Goal: Information Seeking & Learning: Learn about a topic

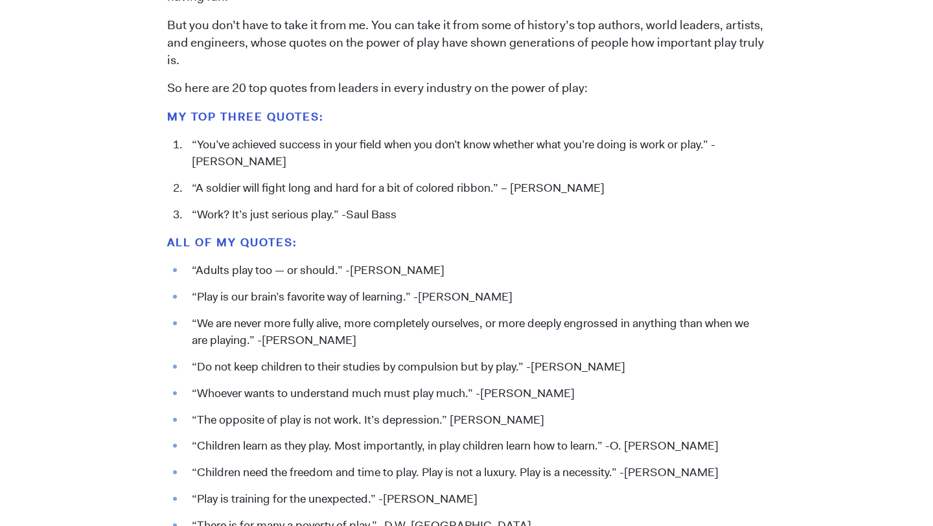
click at [340, 192] on li "“A soldier will fight long and hard for a bit of colored ribbon.” – [PERSON_NAM…" at bounding box center [475, 188] width 581 height 17
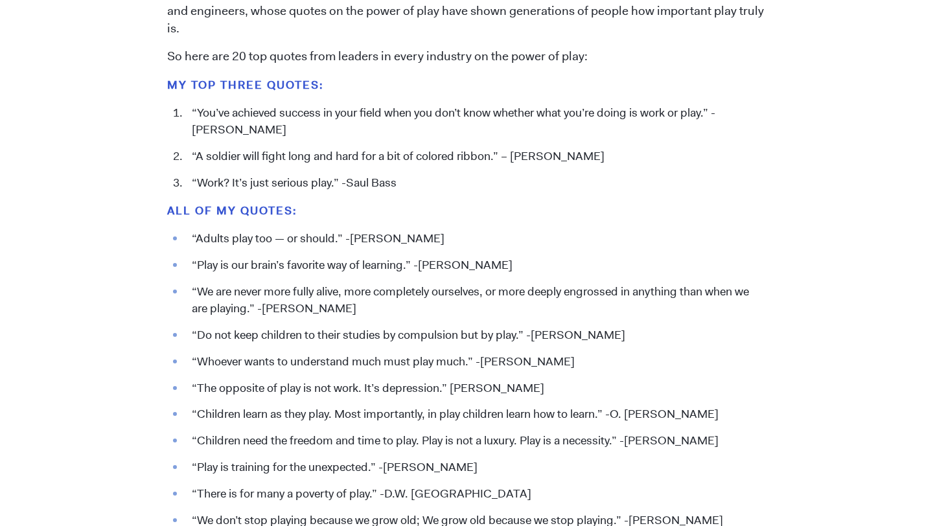
scroll to position [1344, 0]
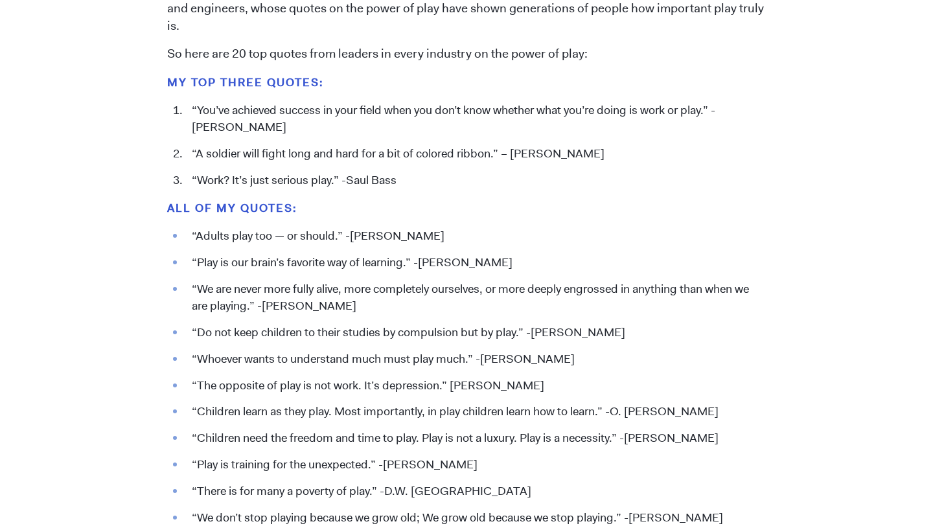
drag, startPoint x: 369, startPoint y: 303, endPoint x: 189, endPoint y: 290, distance: 180.6
click at [189, 290] on li "“We are never more fully alive, more completely ourselves, or more deeply engro…" at bounding box center [475, 298] width 581 height 34
copy li "“We are never more fully alive, more completely ourselves, or more deeply engro…"
click at [352, 303] on li "“We are never more fully alive, more completely ourselves, or more deeply engro…" at bounding box center [475, 298] width 581 height 34
drag, startPoint x: 351, startPoint y: 305, endPoint x: 189, endPoint y: 294, distance: 162.4
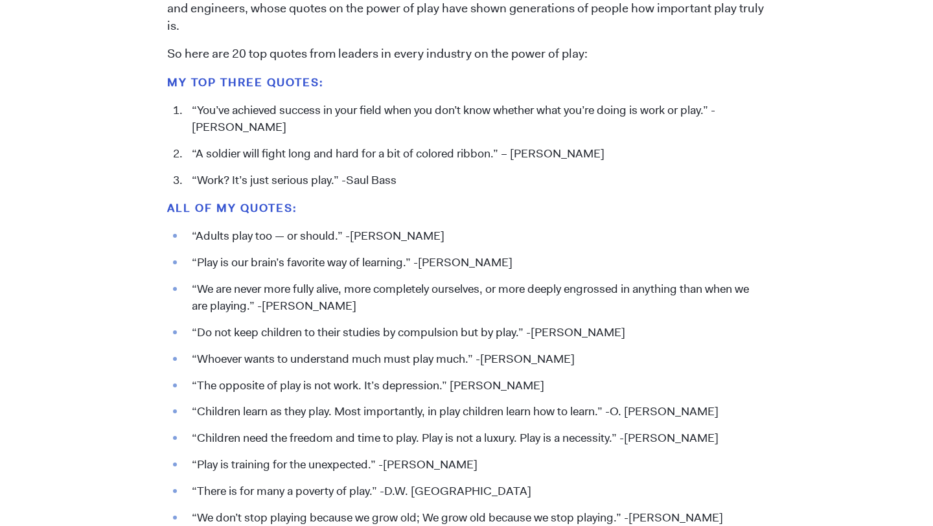
click at [189, 294] on li "“We are never more fully alive, more completely ourselves, or more deeply engro…" at bounding box center [475, 298] width 581 height 34
copy li "“We are never more fully alive, more completely ourselves, or more deeply engro…"
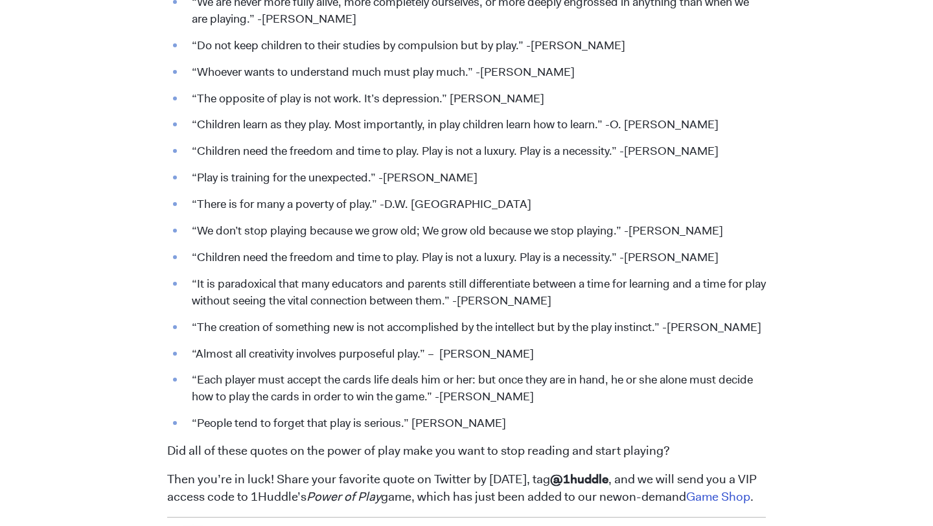
scroll to position [1633, 0]
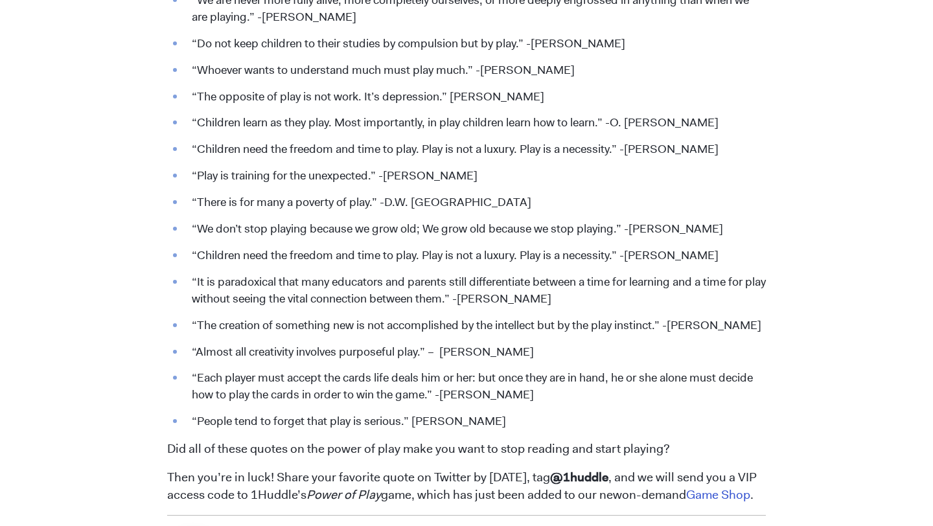
drag, startPoint x: 193, startPoint y: 279, endPoint x: 592, endPoint y: 296, distance: 399.6
click at [592, 296] on li "“It is paradoxical that many educators and parents still differentiate between …" at bounding box center [475, 291] width 581 height 34
copy li "“It is paradoxical that many educators and parents still differentiate between …"
click at [230, 364] on ul "“Adults play too — or should.” -[PERSON_NAME] “Play is our brain’s favorite way…" at bounding box center [466, 184] width 599 height 491
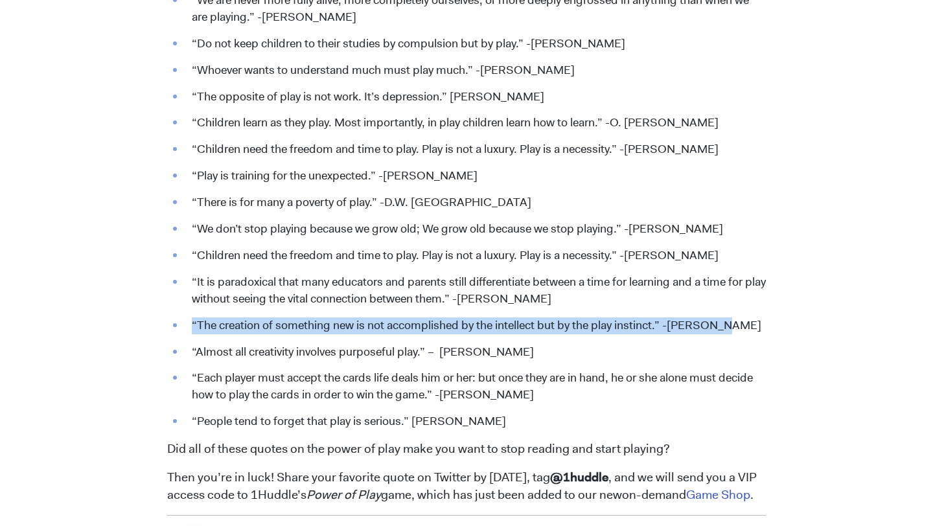
drag, startPoint x: 189, startPoint y: 329, endPoint x: 761, endPoint y: 327, distance: 572.2
click at [761, 327] on li "“The creation of something new is not accomplished by the intellect but by the …" at bounding box center [475, 326] width 581 height 17
copy li "“The creation of something new is not accomplished by the intellect but by the …"
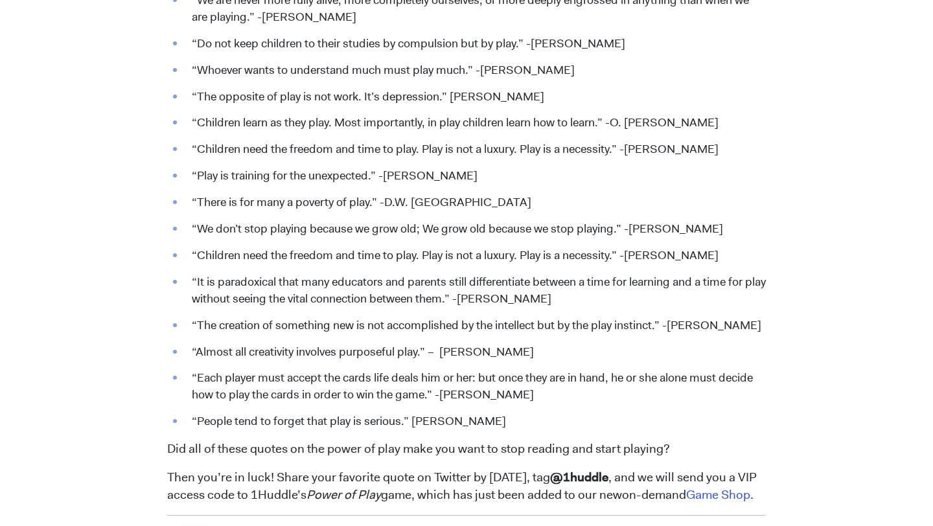
click at [233, 287] on li "“It is paradoxical that many educators and parents still differentiate between …" at bounding box center [475, 291] width 581 height 34
drag, startPoint x: 189, startPoint y: 353, endPoint x: 538, endPoint y: 355, distance: 348.7
click at [538, 355] on li "“Almost all creativity involves purposeful play.” – [PERSON_NAME]" at bounding box center [475, 352] width 581 height 17
copy li "“Almost all creativity involves purposeful play.” – [PERSON_NAME]"
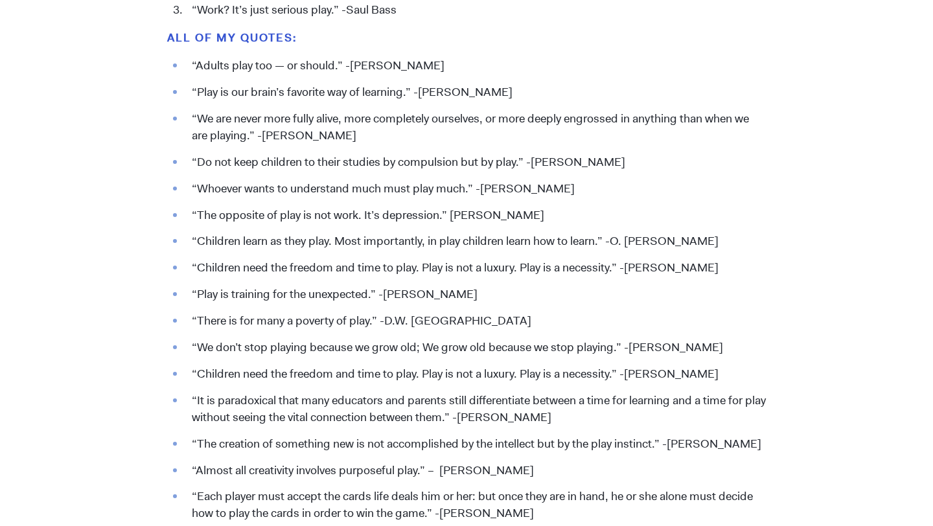
scroll to position [1513, 0]
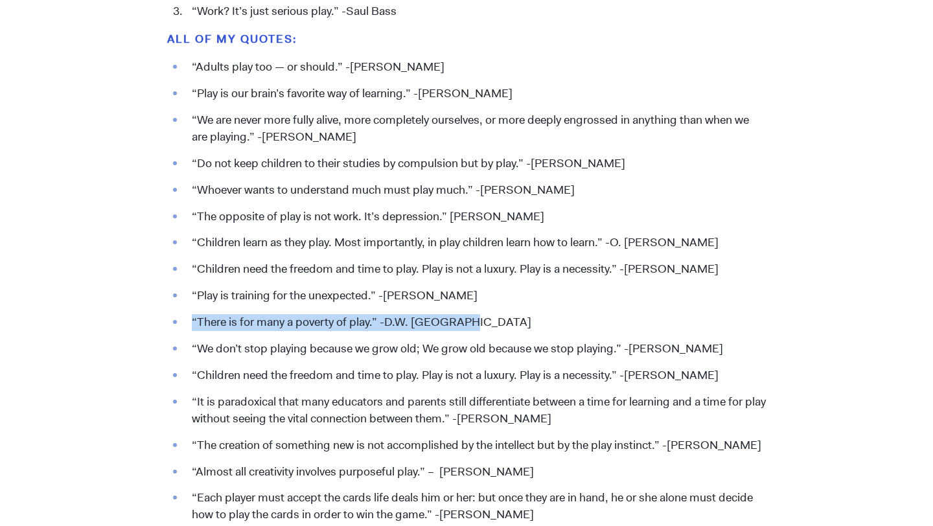
drag, startPoint x: 193, startPoint y: 321, endPoint x: 516, endPoint y: 327, distance: 322.8
click at [516, 327] on li "“There is for many a poverty of play.” -D.W. [GEOGRAPHIC_DATA]" at bounding box center [475, 322] width 581 height 17
copy li "“There is for many a poverty of play.” -D.W. [GEOGRAPHIC_DATA]"
click at [222, 334] on ul "“Adults play too — or should.” -[PERSON_NAME] “Play is our brain’s favorite way…" at bounding box center [466, 304] width 599 height 491
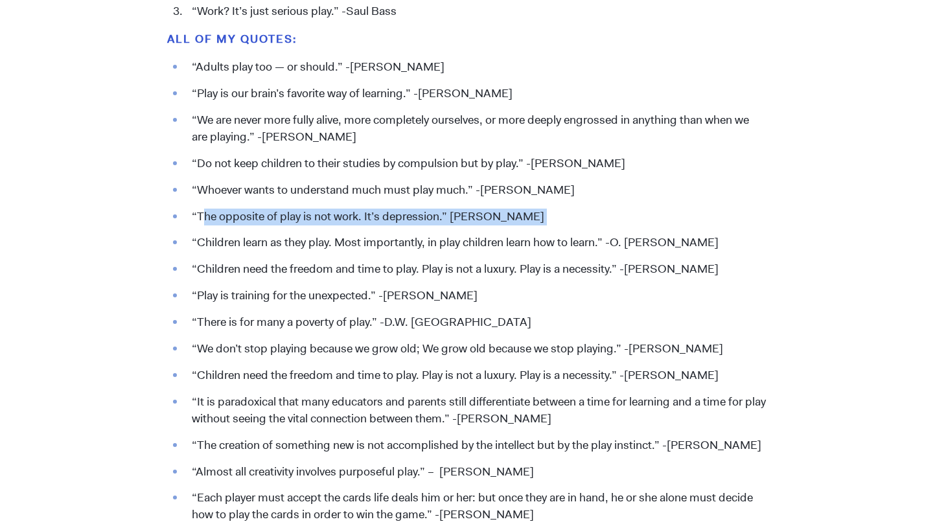
drag, startPoint x: 200, startPoint y: 217, endPoint x: 572, endPoint y: 228, distance: 372.2
click at [572, 228] on ul "“Adults play too — or should.” -[PERSON_NAME] “Play is our brain’s favorite way…" at bounding box center [466, 304] width 599 height 491
copy li "he opposite of play is not work. It’s depression.” [PERSON_NAME]"
